Goal: Find specific page/section: Find specific page/section

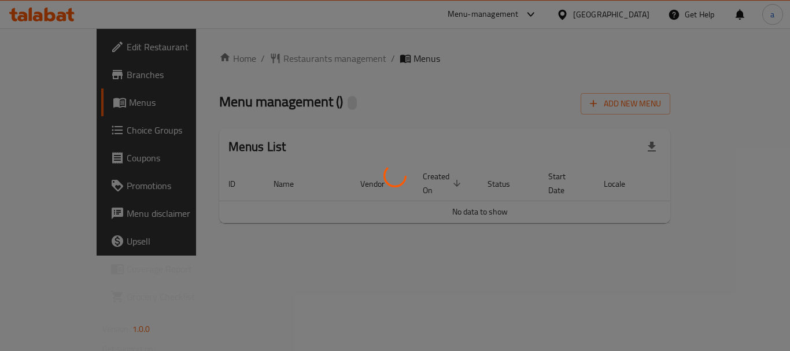
click at [256, 60] on div at bounding box center [395, 175] width 790 height 351
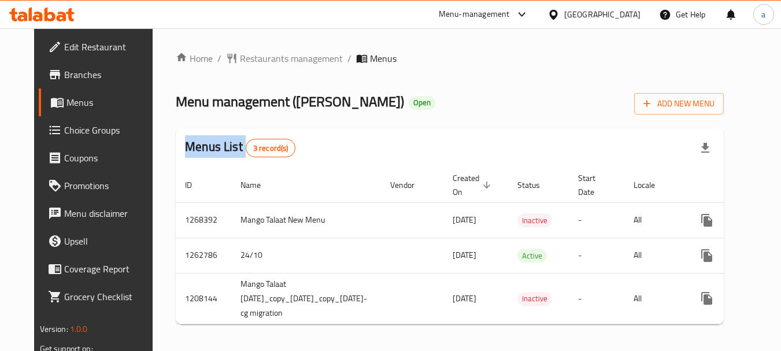
click at [256, 60] on div "Home / Restaurants management / Menus Menu management ( Mango Talaat ) Open Add…" at bounding box center [450, 192] width 548 height 282
click at [256, 60] on span "Restaurants management" at bounding box center [291, 58] width 103 height 14
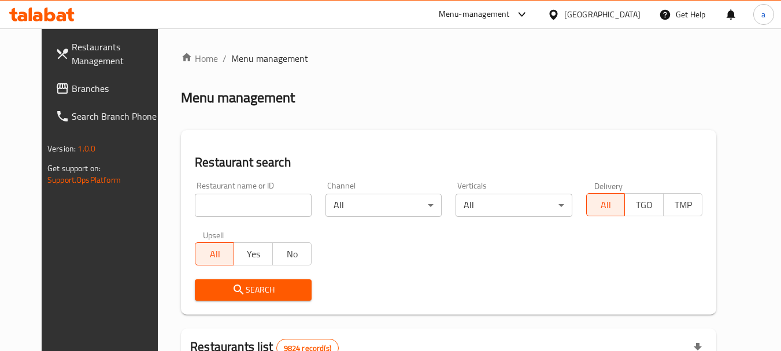
click at [72, 90] on span "Branches" at bounding box center [117, 89] width 91 height 14
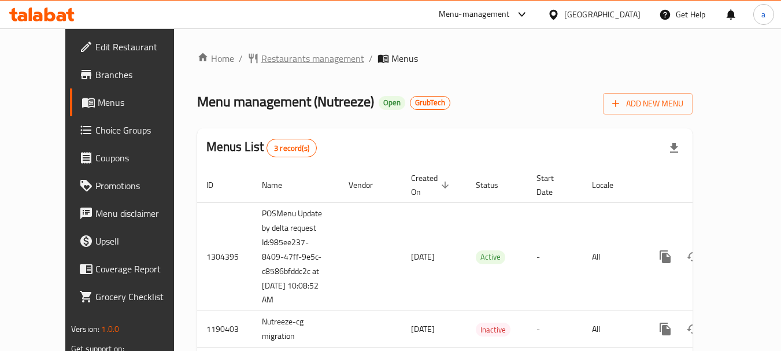
click at [267, 51] on span "Restaurants management" at bounding box center [312, 58] width 103 height 14
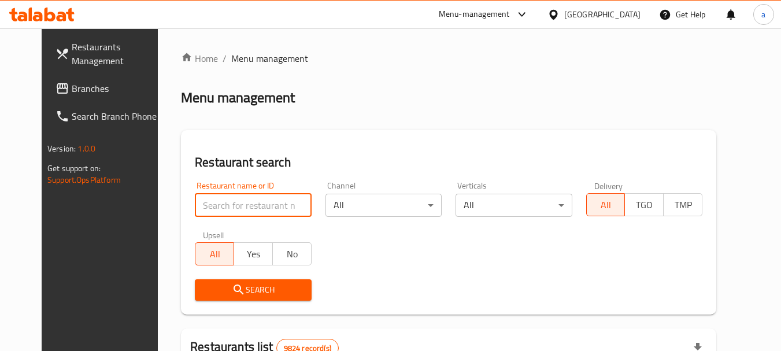
click at [250, 210] on input "search" at bounding box center [253, 205] width 116 height 23
paste input "24639"
type input "24639"
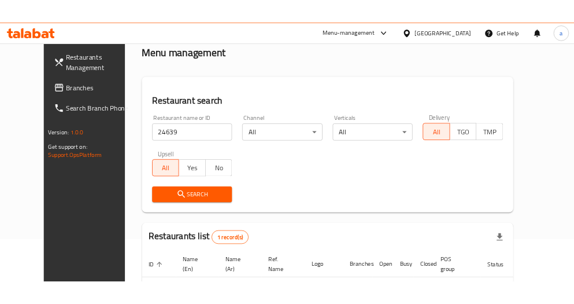
scroll to position [155, 0]
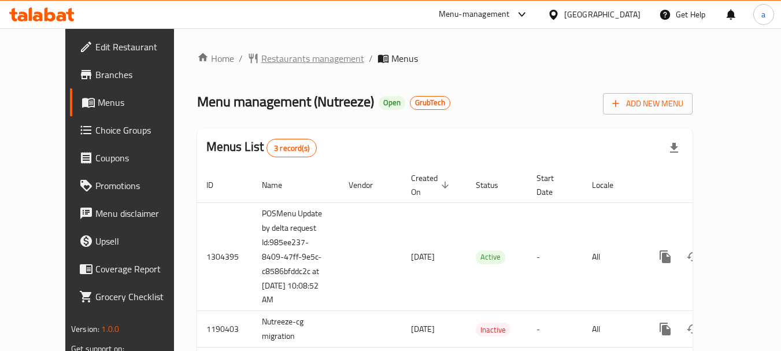
click at [275, 62] on span "Restaurants management" at bounding box center [312, 58] width 103 height 14
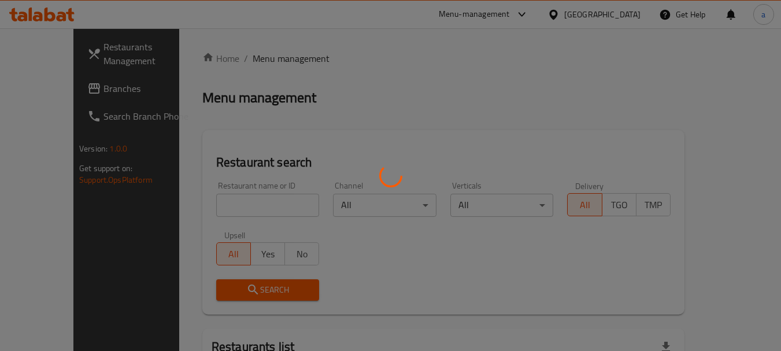
click at [245, 206] on div at bounding box center [390, 175] width 781 height 351
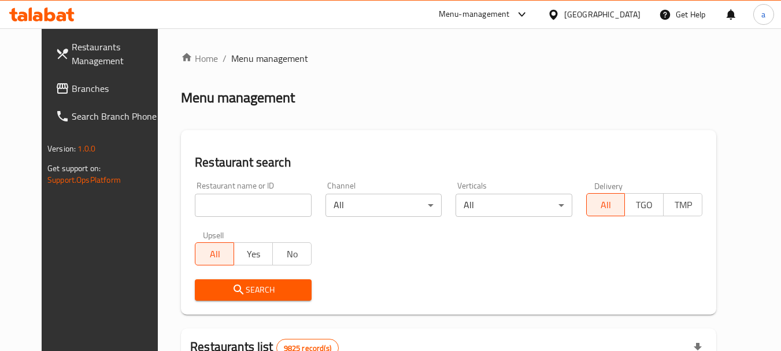
click at [245, 206] on input "search" at bounding box center [253, 205] width 116 height 23
paste input "763494"
type input "763494"
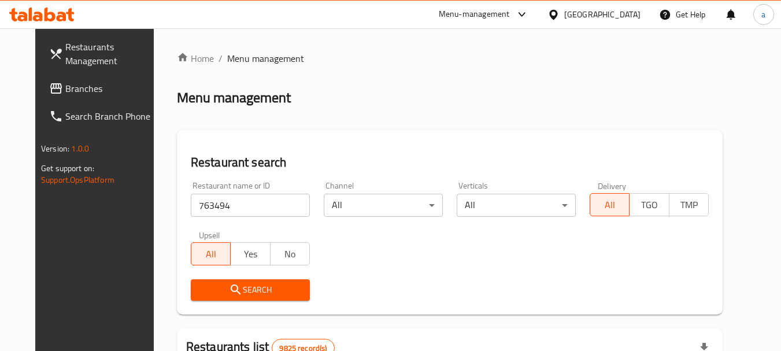
click at [66, 53] on span "Restaurants Management" at bounding box center [110, 54] width 91 height 28
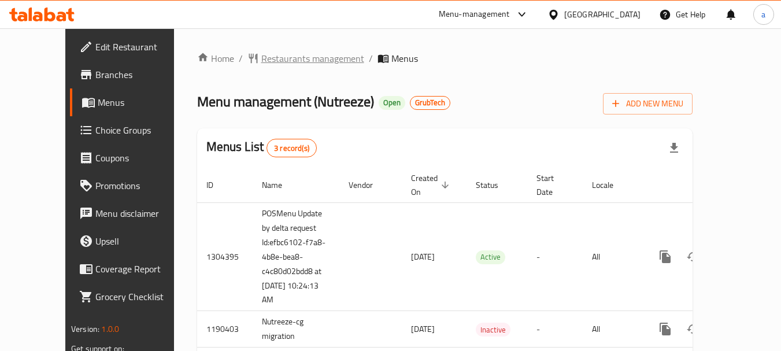
click at [261, 56] on span "Restaurants management" at bounding box center [312, 58] width 103 height 14
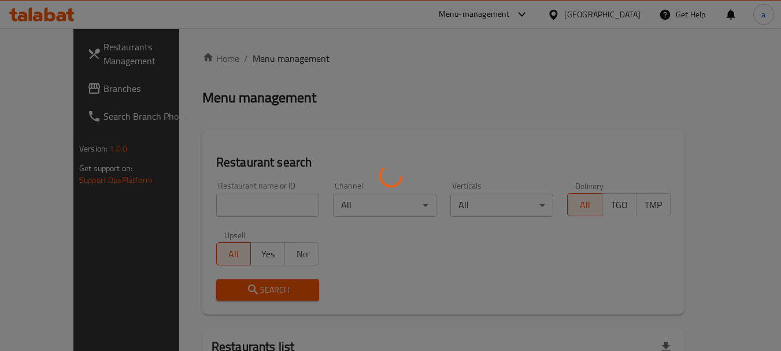
click at [242, 204] on div at bounding box center [390, 175] width 781 height 351
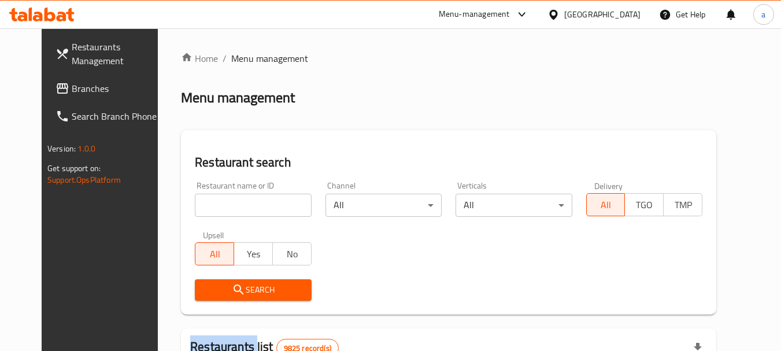
click at [242, 204] on div "Home / Menu management Menu management Restaurant search Restaurant name or ID …" at bounding box center [448, 357] width 535 height 613
click at [242, 204] on input "search" at bounding box center [253, 205] width 116 height 23
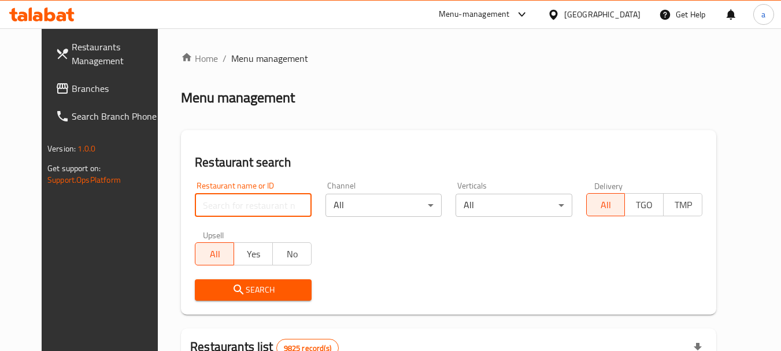
paste input "24639"
type input "24639"
click at [232, 288] on icon "submit" at bounding box center [239, 290] width 14 height 14
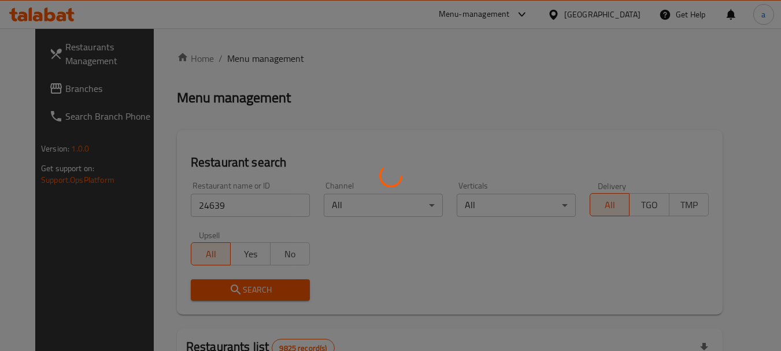
scroll to position [155, 0]
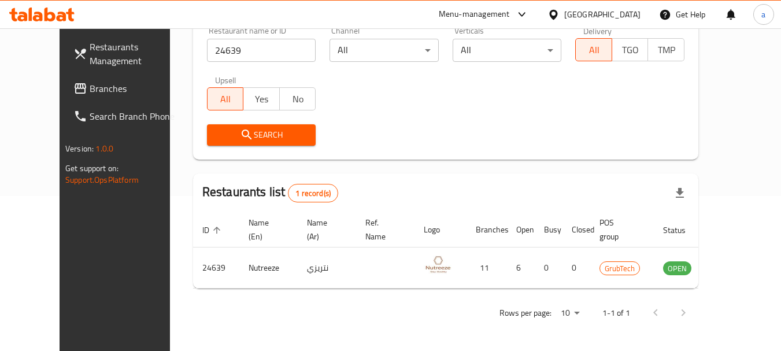
click at [90, 56] on span "Restaurants Management" at bounding box center [135, 54] width 91 height 28
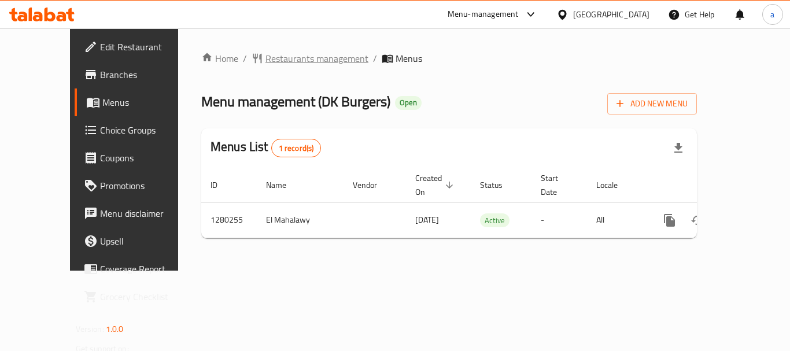
click at [278, 62] on span "Restaurants management" at bounding box center [316, 58] width 103 height 14
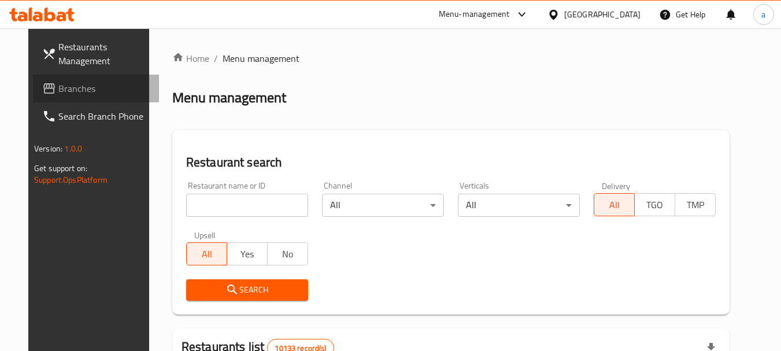
click at [58, 89] on span "Branches" at bounding box center [103, 89] width 91 height 14
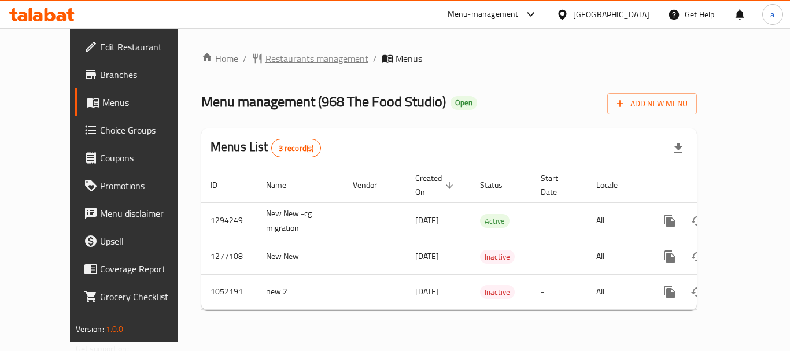
click at [273, 55] on span "Restaurants management" at bounding box center [316, 58] width 103 height 14
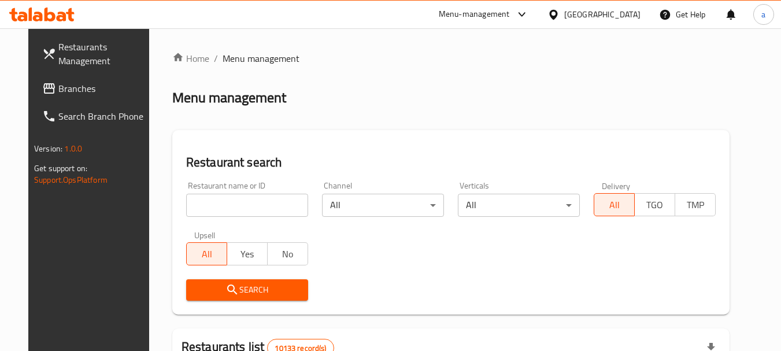
click at [220, 209] on input "search" at bounding box center [247, 205] width 122 height 23
paste input "22542"
type input "22542"
click at [242, 294] on span "Search" at bounding box center [247, 290] width 104 height 14
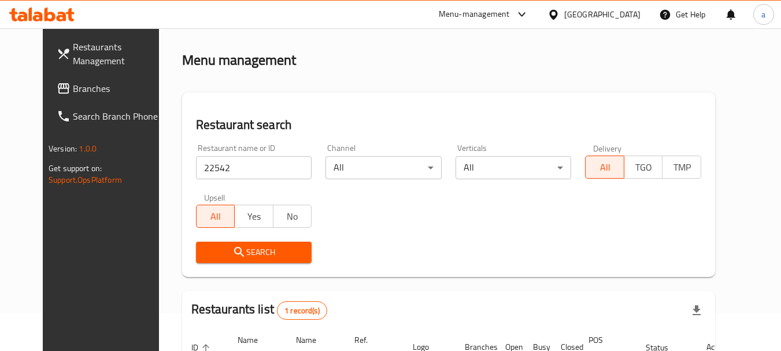
scroll to position [150, 0]
